Goal: Check status: Check status

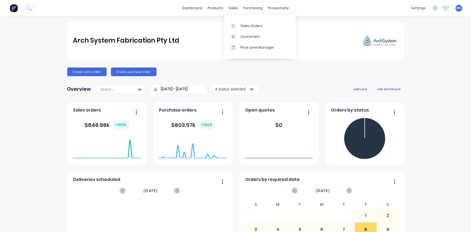
click at [245, 24] on div "Sales Orders" at bounding box center [252, 25] width 22 height 5
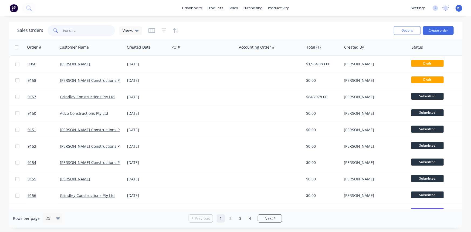
click at [90, 30] on input "text" at bounding box center [89, 30] width 53 height 11
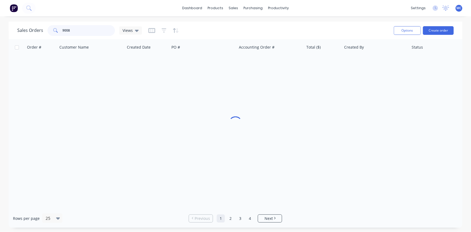
type input "9008"
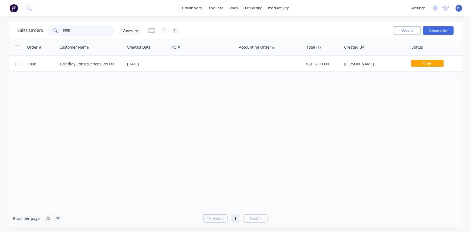
drag, startPoint x: 93, startPoint y: 32, endPoint x: 51, endPoint y: 32, distance: 41.6
click at [51, 32] on div "9008" at bounding box center [81, 30] width 67 height 11
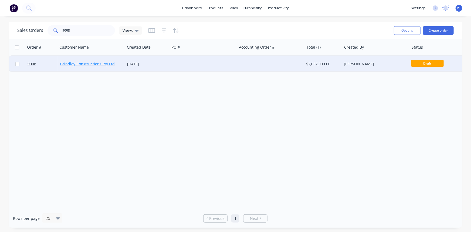
click at [96, 63] on link "Grindley Constructions Pty Ltd" at bounding box center [87, 63] width 55 height 5
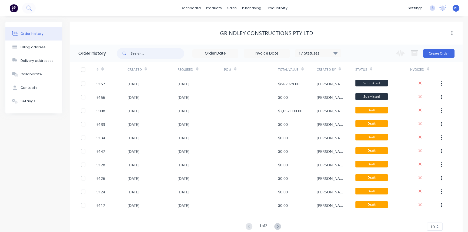
click at [143, 54] on input "text" at bounding box center [157, 53] width 53 height 11
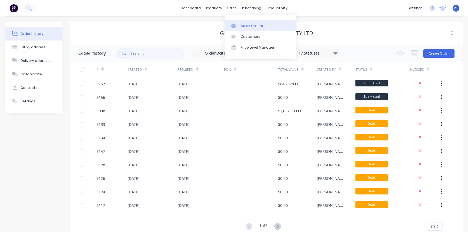
click at [239, 25] on link "Sales Orders" at bounding box center [260, 25] width 72 height 11
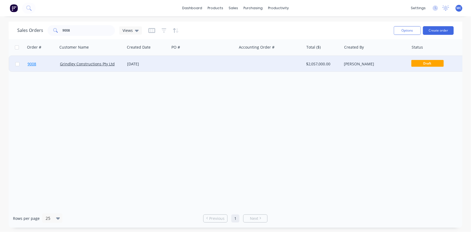
click at [31, 65] on span "9008" at bounding box center [32, 63] width 9 height 5
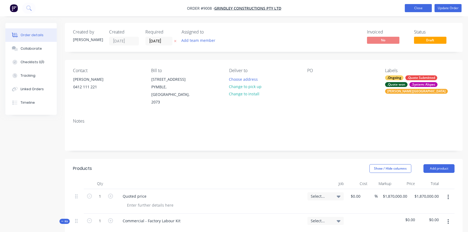
click at [414, 5] on button "Close" at bounding box center [417, 8] width 27 height 8
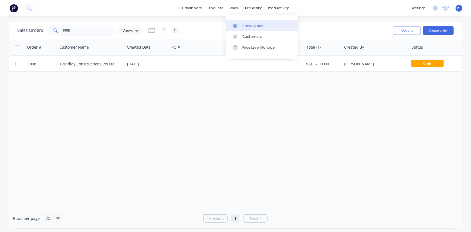
click at [246, 24] on div "Sales Orders" at bounding box center [253, 25] width 22 height 5
click at [198, 6] on link "dashboard" at bounding box center [192, 8] width 25 height 8
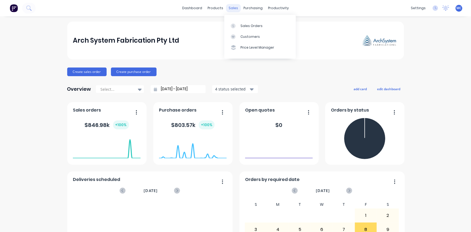
click at [237, 6] on div "sales" at bounding box center [233, 8] width 15 height 8
click at [248, 24] on div "Sales Orders" at bounding box center [252, 25] width 22 height 5
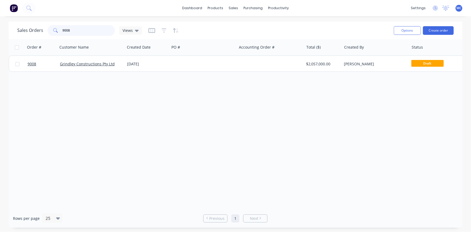
drag, startPoint x: 80, startPoint y: 29, endPoint x: 44, endPoint y: 30, distance: 35.6
click at [44, 30] on div "Sales Orders 9008 Views" at bounding box center [79, 30] width 125 height 11
type input "9009"
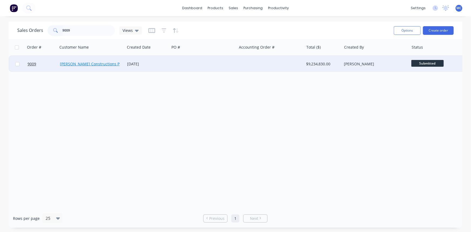
click at [97, 62] on link "[PERSON_NAME] Constructions Pty Ltd" at bounding box center [95, 63] width 70 height 5
click at [32, 63] on span "9009" at bounding box center [32, 63] width 9 height 5
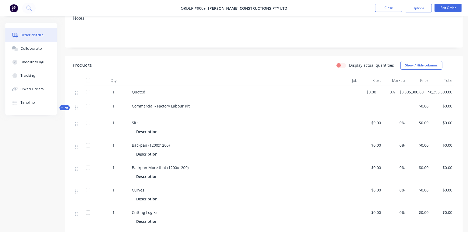
scroll to position [98, 0]
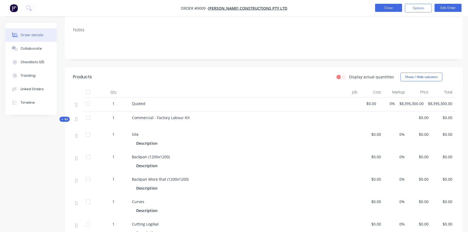
click at [388, 8] on button "Close" at bounding box center [388, 8] width 27 height 8
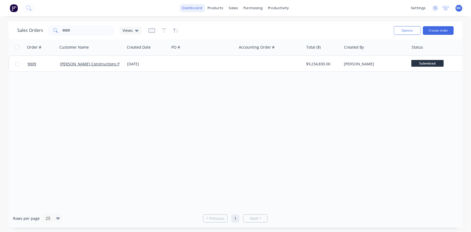
click at [192, 8] on link "dashboard" at bounding box center [192, 8] width 25 height 8
